Goal: Book appointment/travel/reservation

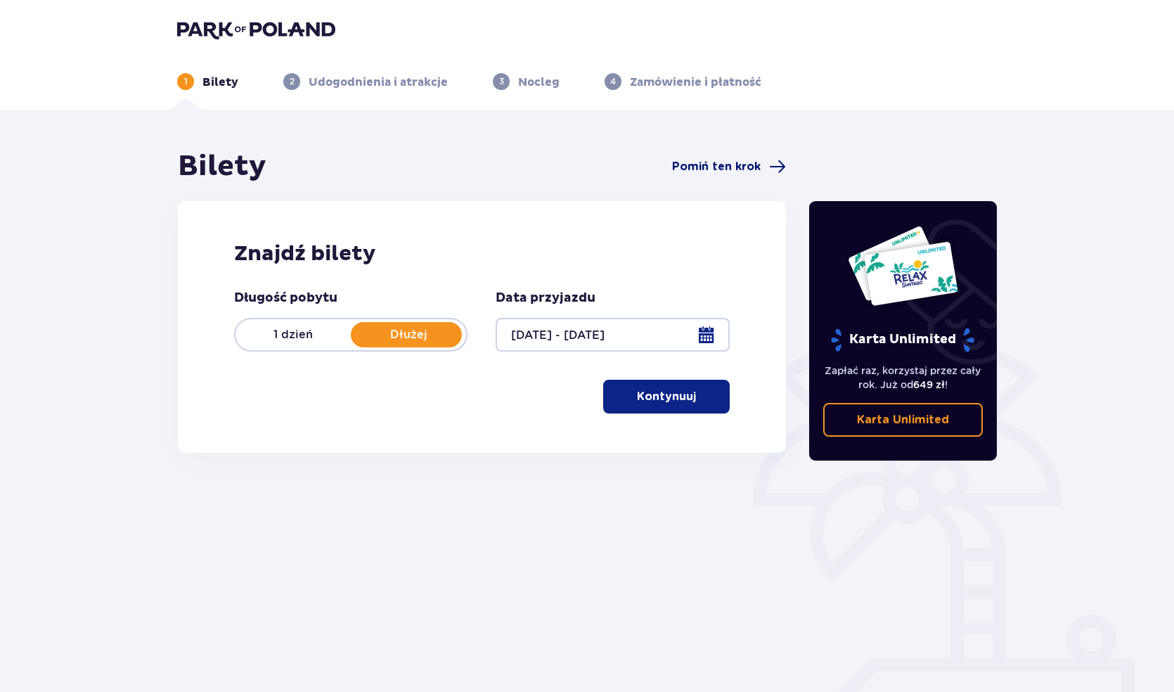
click at [726, 167] on span "Pomiń ten krok" at bounding box center [716, 166] width 89 height 15
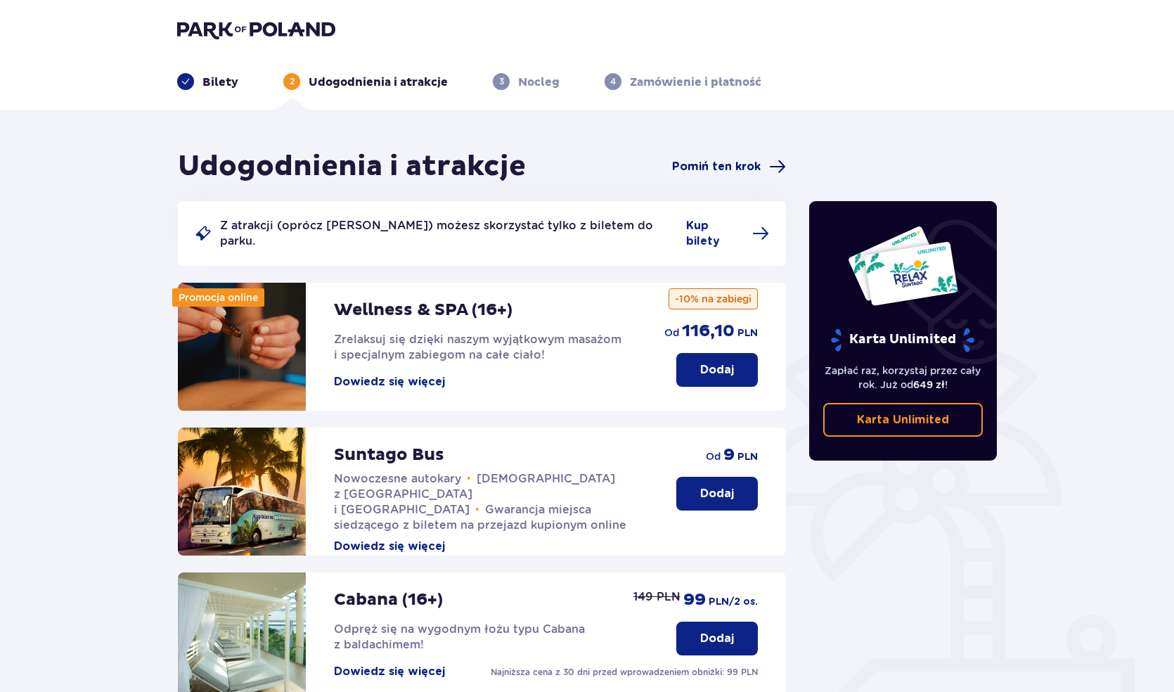
click at [728, 171] on span "Pomiń ten krok" at bounding box center [716, 166] width 89 height 15
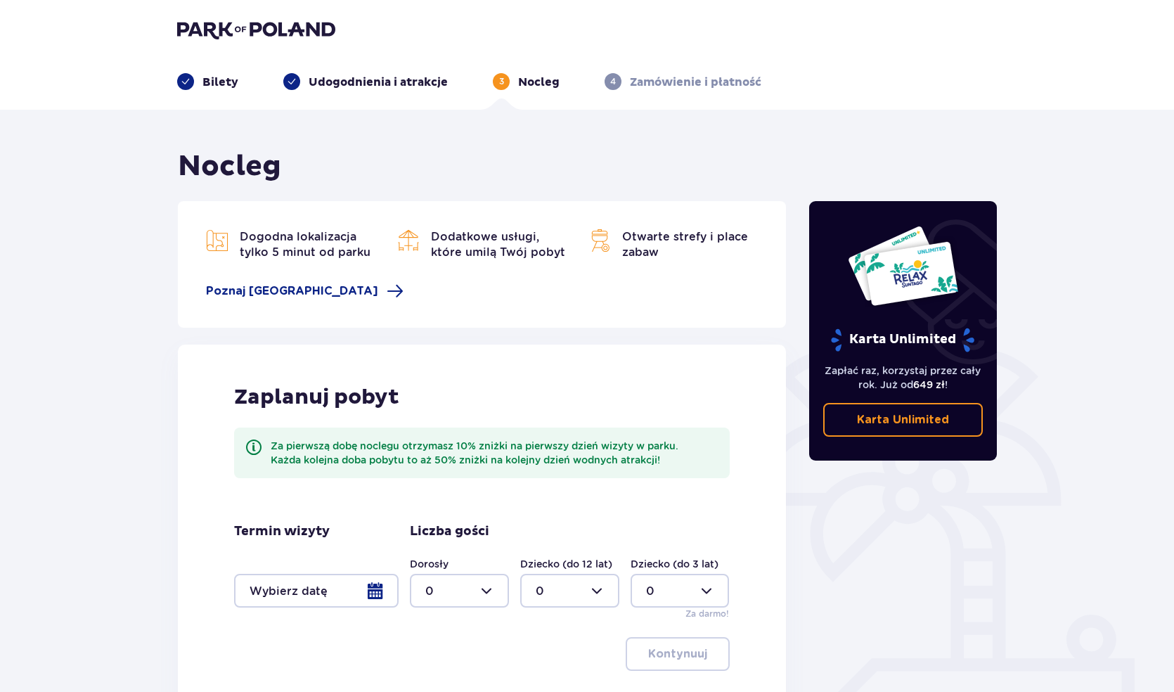
scroll to position [72, 0]
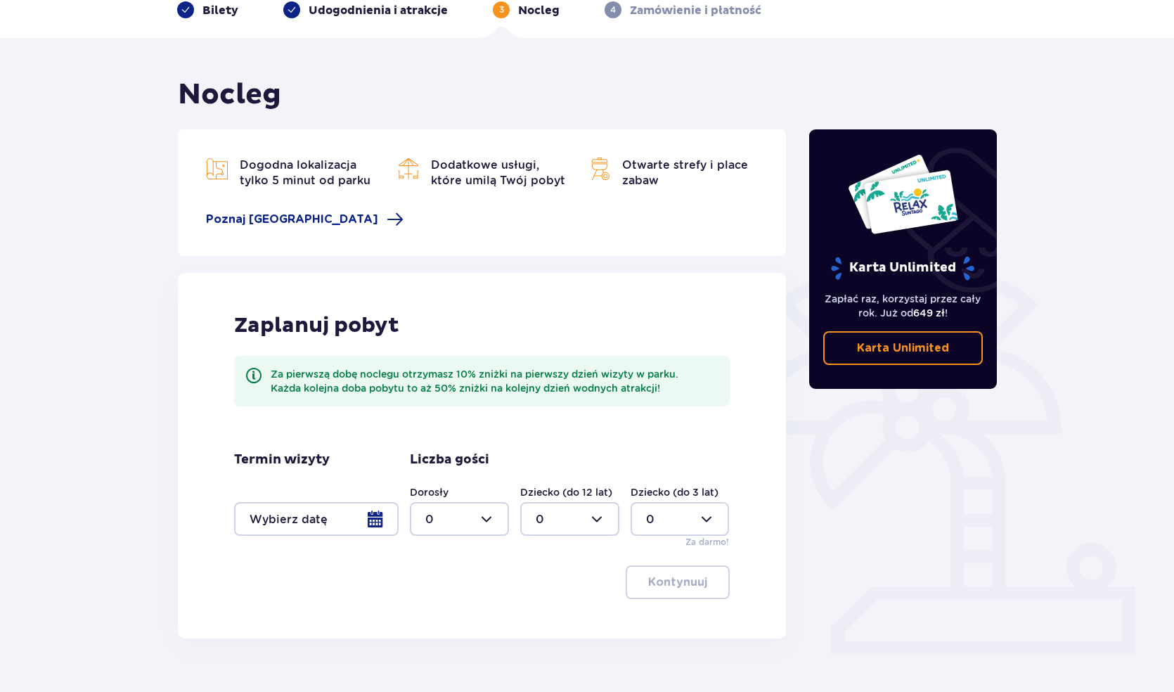
click at [374, 521] on div at bounding box center [316, 519] width 165 height 34
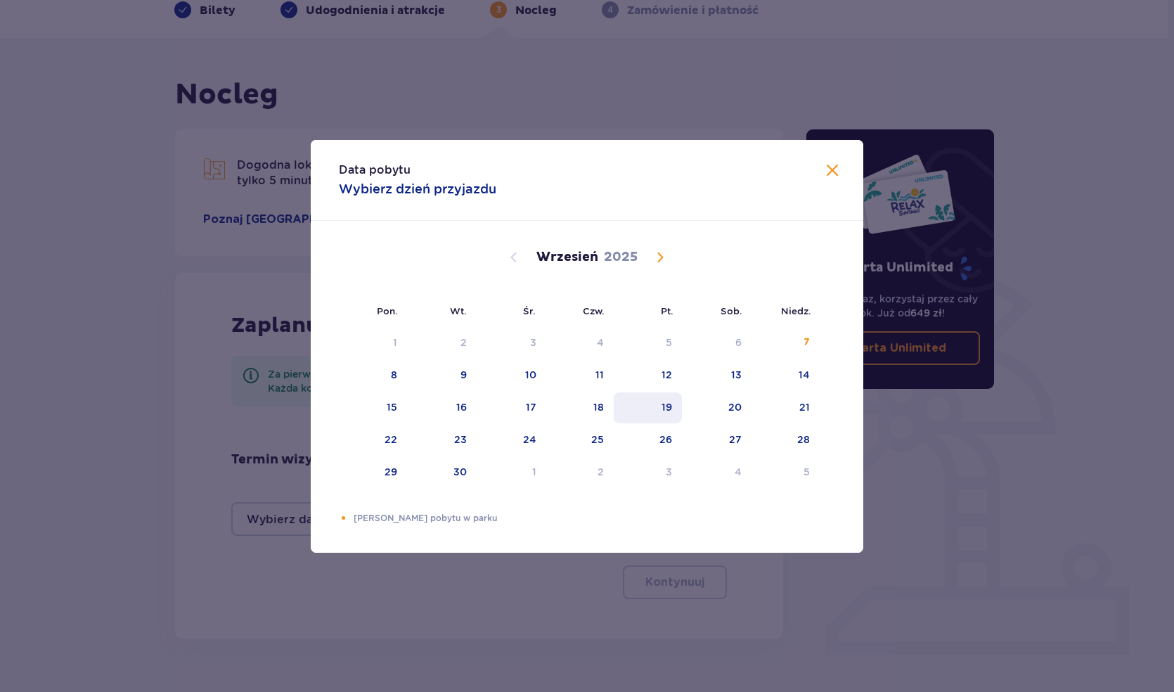
click at [671, 411] on div "19" at bounding box center [667, 407] width 11 height 14
click at [795, 412] on div "21" at bounding box center [786, 407] width 68 height 31
type input "[DATE] - [DATE]"
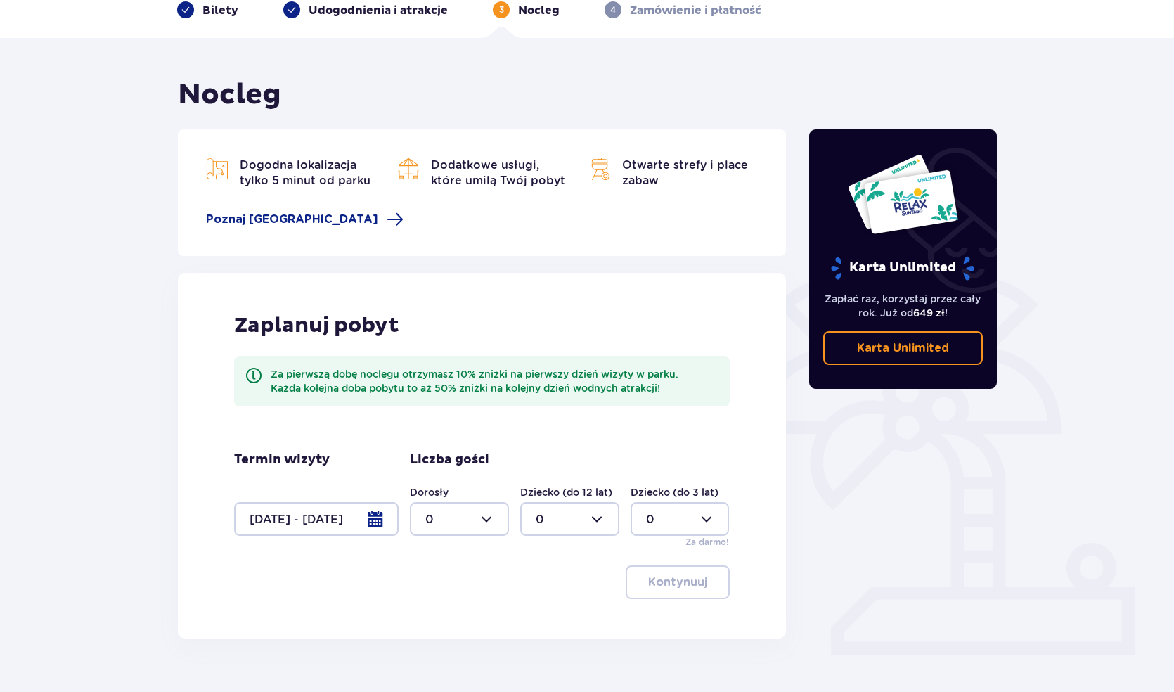
click at [478, 527] on div at bounding box center [459, 519] width 99 height 34
click at [450, 588] on div "1" at bounding box center [459, 591] width 68 height 15
click at [491, 521] on div at bounding box center [459, 519] width 99 height 34
click at [451, 622] on div "2" at bounding box center [459, 620] width 68 height 15
type input "2"
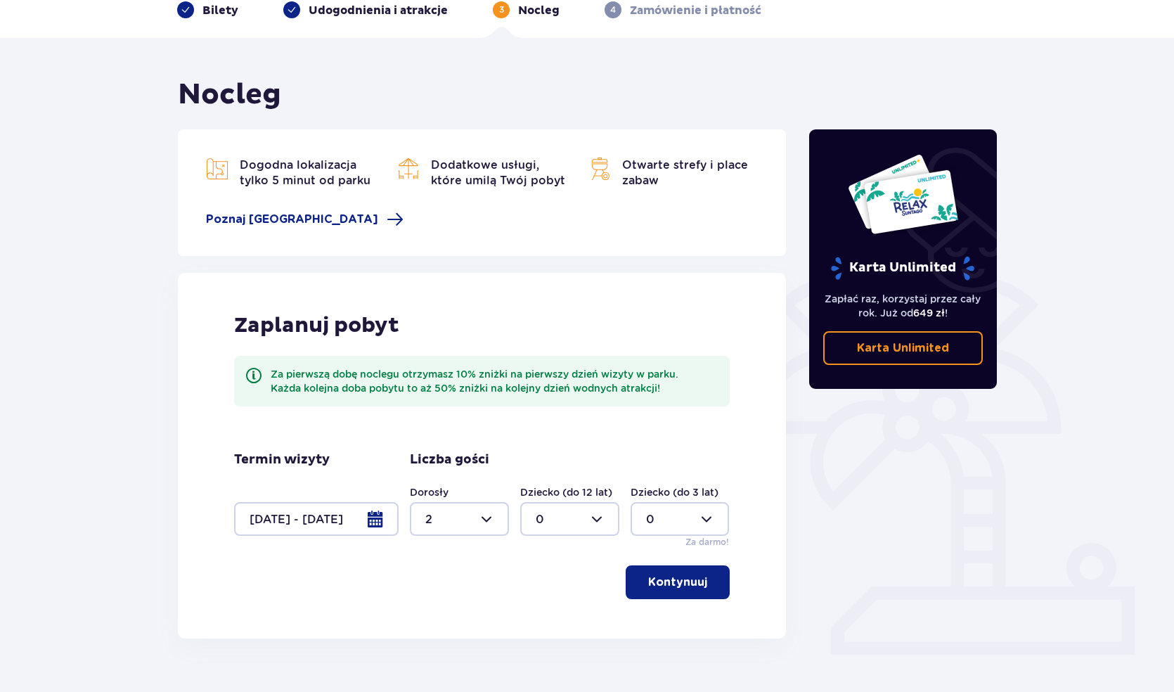
click at [664, 584] on p "Kontynuuj" at bounding box center [677, 581] width 59 height 15
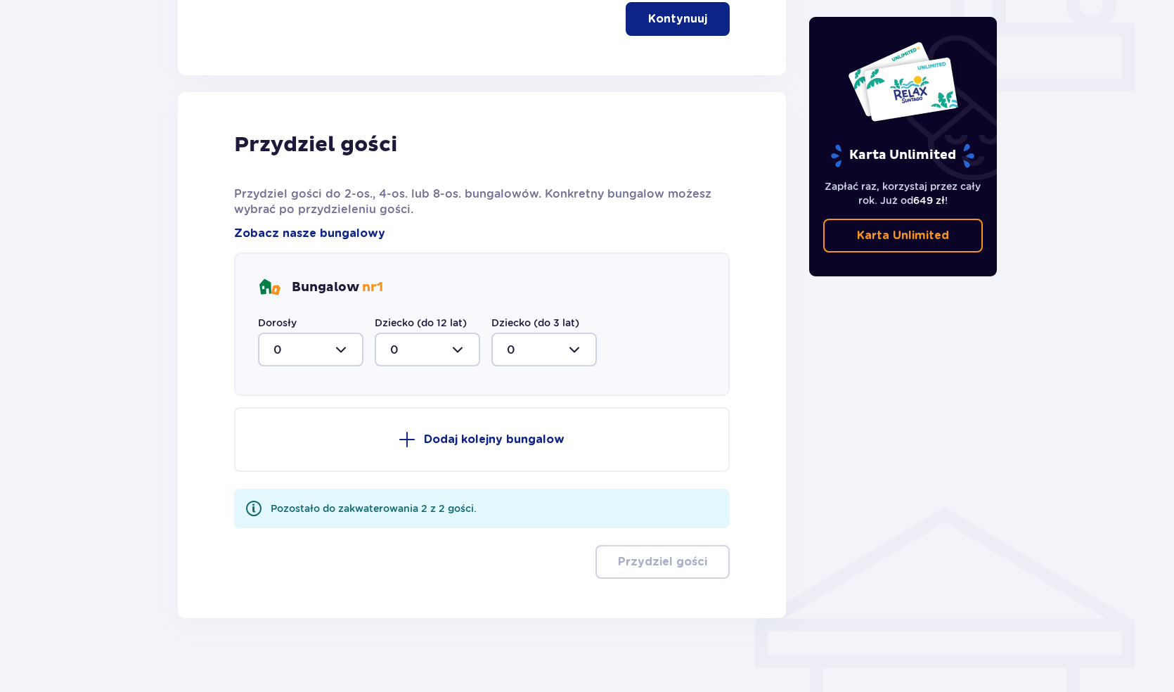
scroll to position [645, 0]
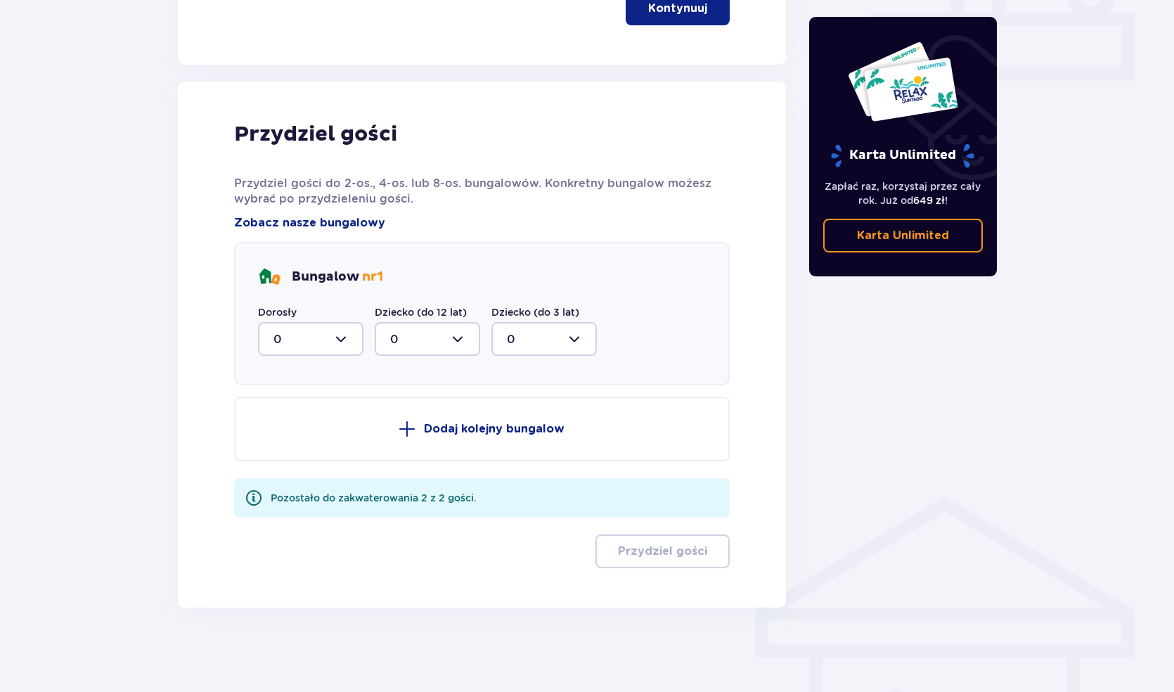
click at [331, 335] on div at bounding box center [310, 339] width 105 height 34
click at [299, 439] on div "2" at bounding box center [310, 440] width 75 height 15
type input "2"
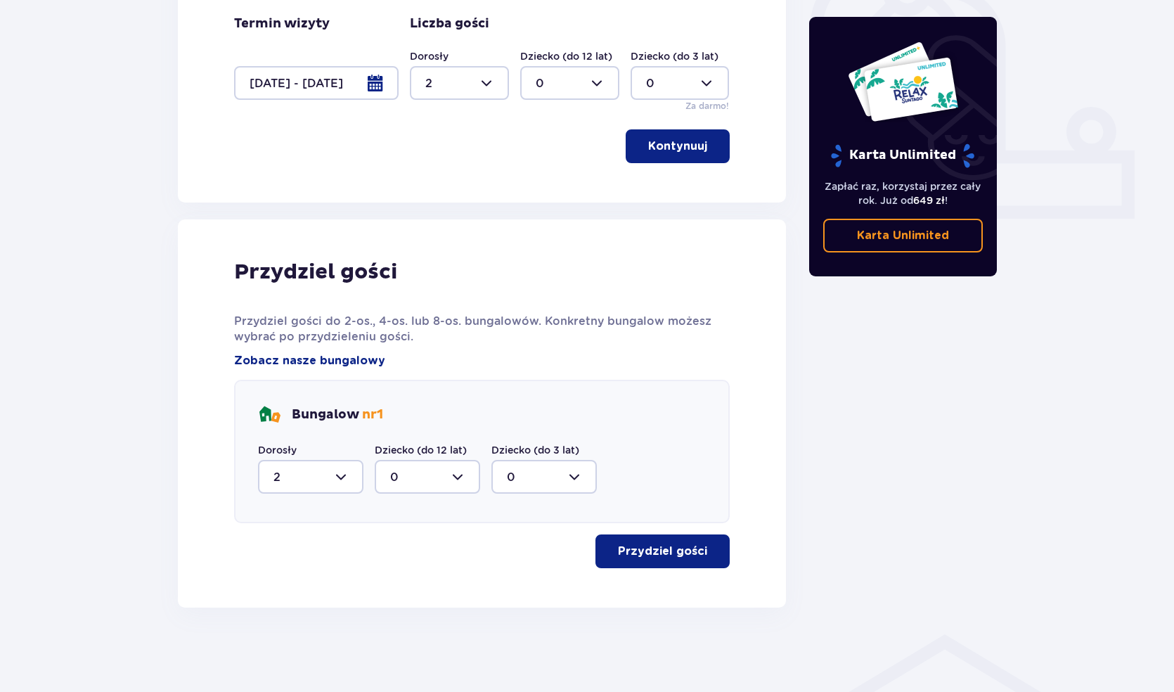
click at [639, 551] on p "Przydziel gości" at bounding box center [662, 550] width 89 height 15
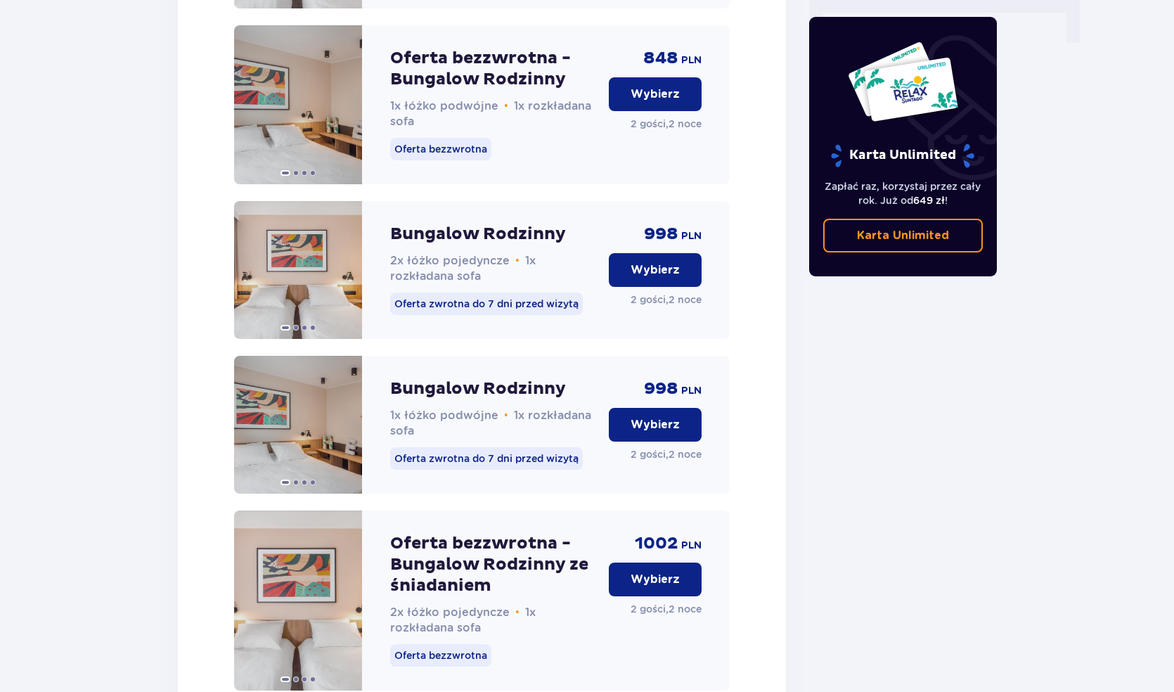
scroll to position [1258, 0]
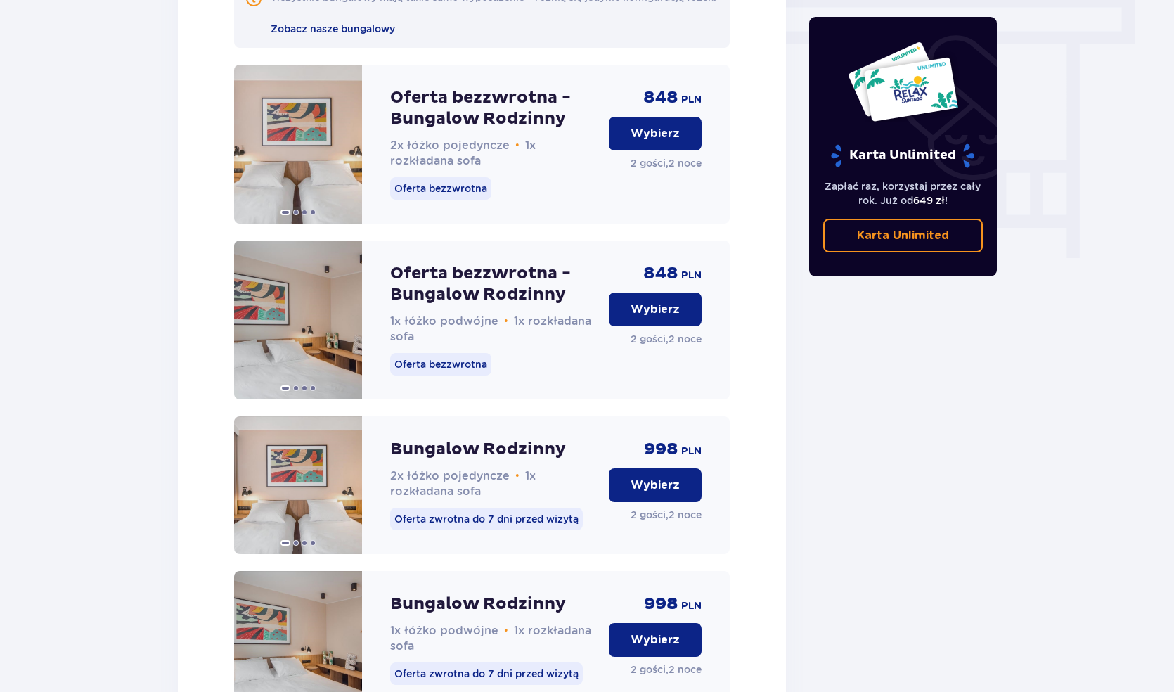
click at [650, 150] on button "Wybierz" at bounding box center [655, 134] width 93 height 34
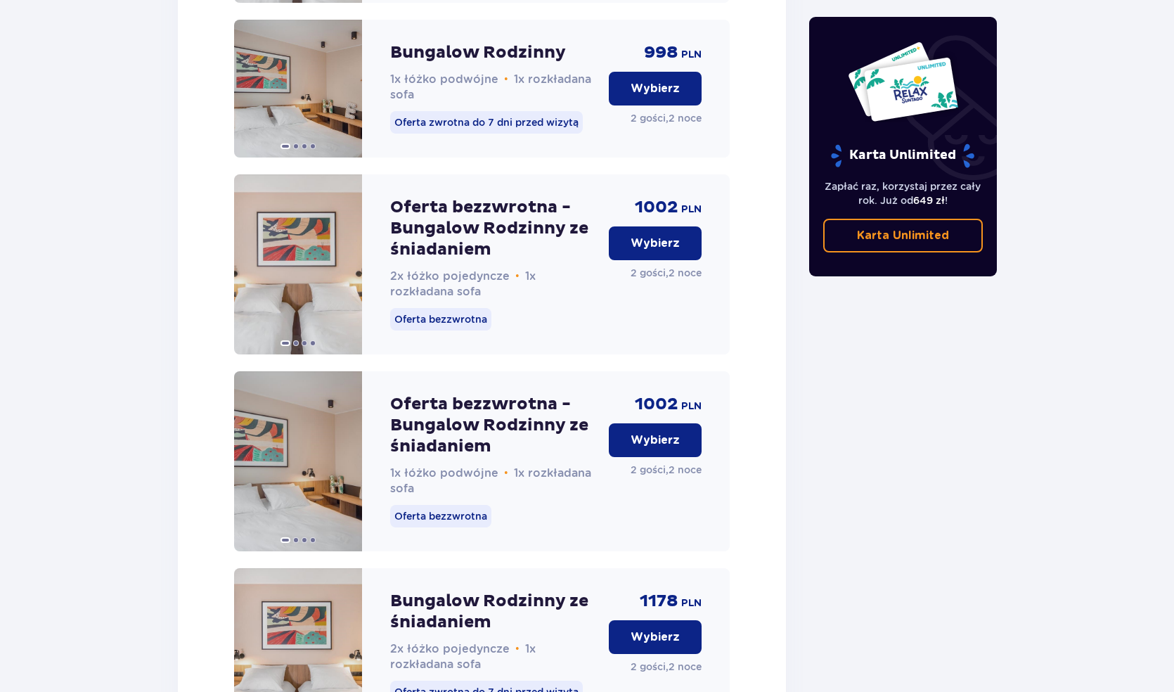
scroll to position [2168, 0]
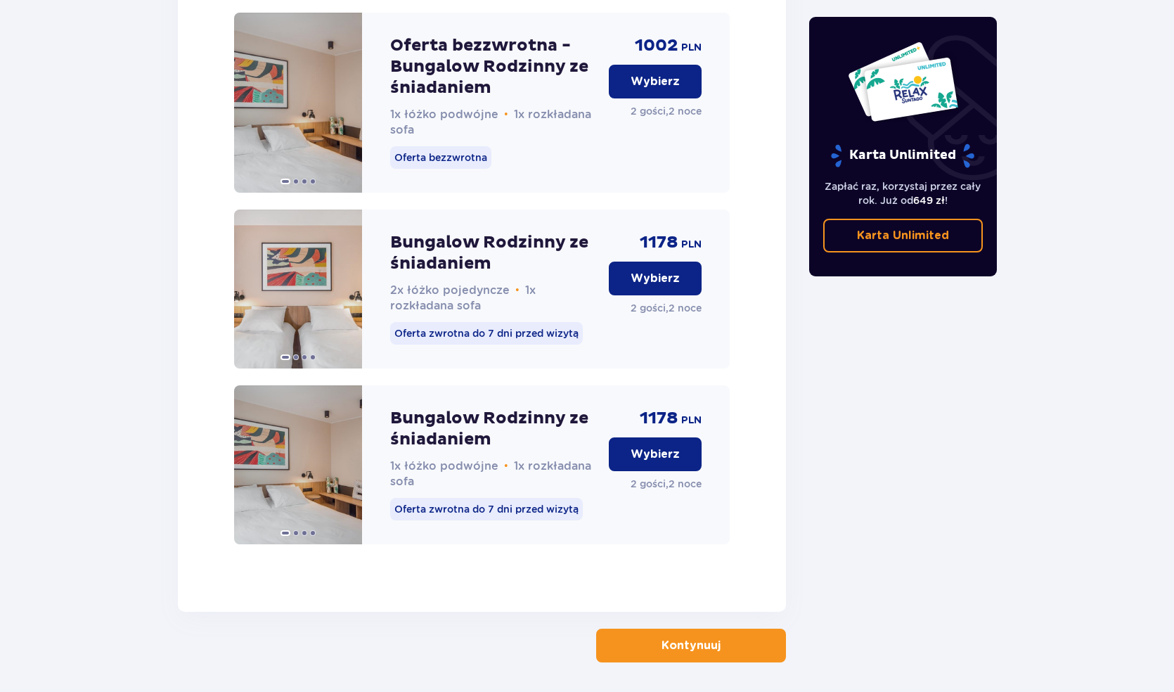
click at [691, 662] on button "Kontynuuj" at bounding box center [691, 646] width 190 height 34
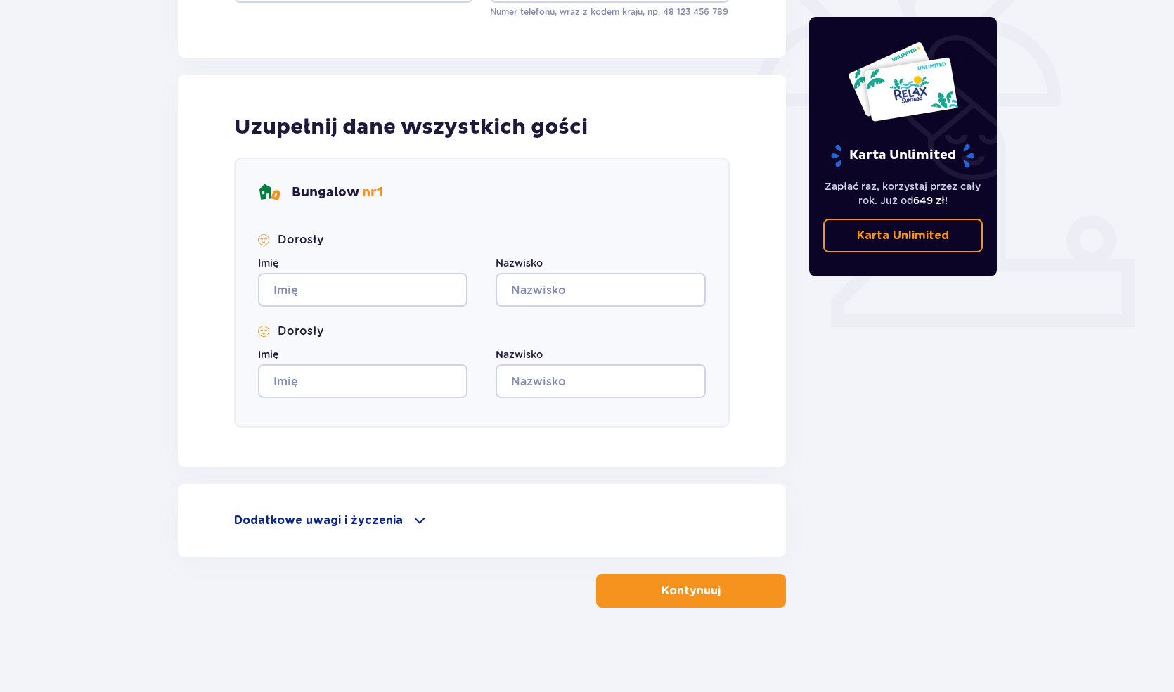
scroll to position [328, 0]
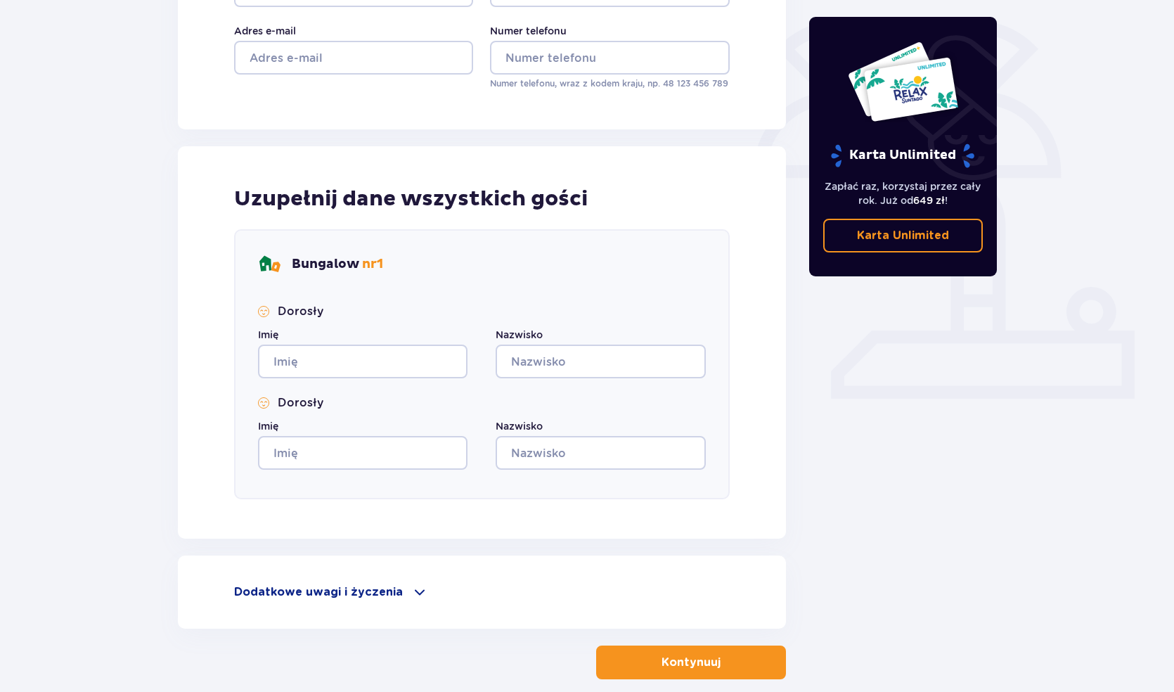
click at [411, 593] on span at bounding box center [419, 592] width 17 height 17
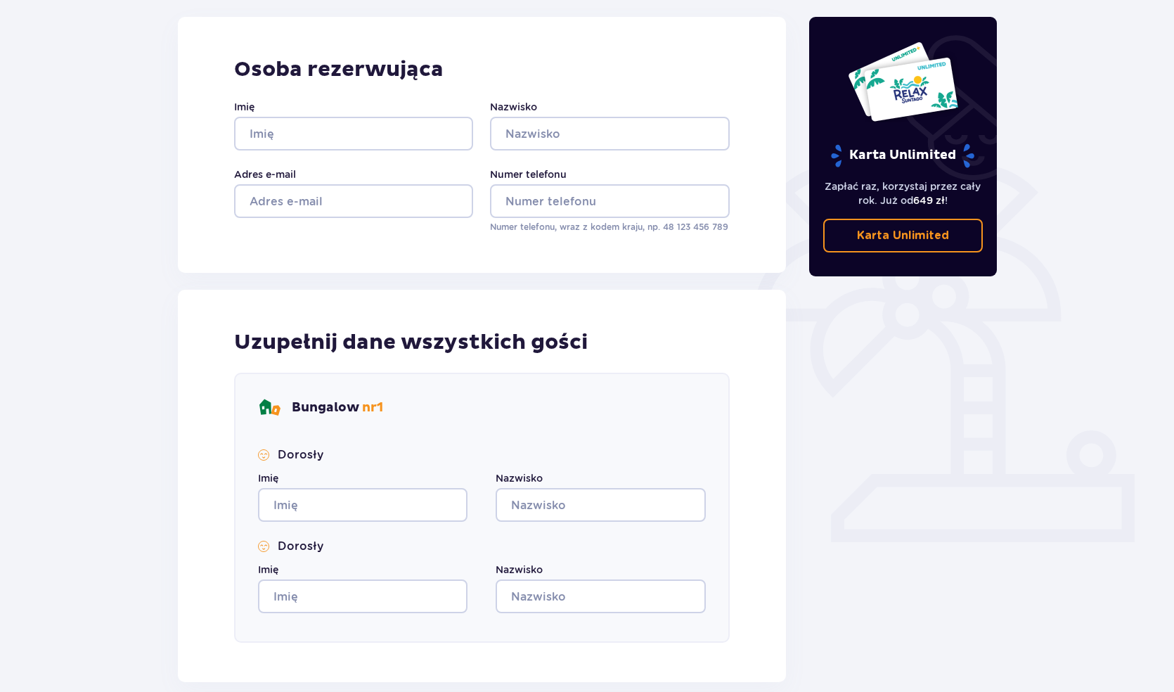
scroll to position [0, 0]
